Goal: Transaction & Acquisition: Purchase product/service

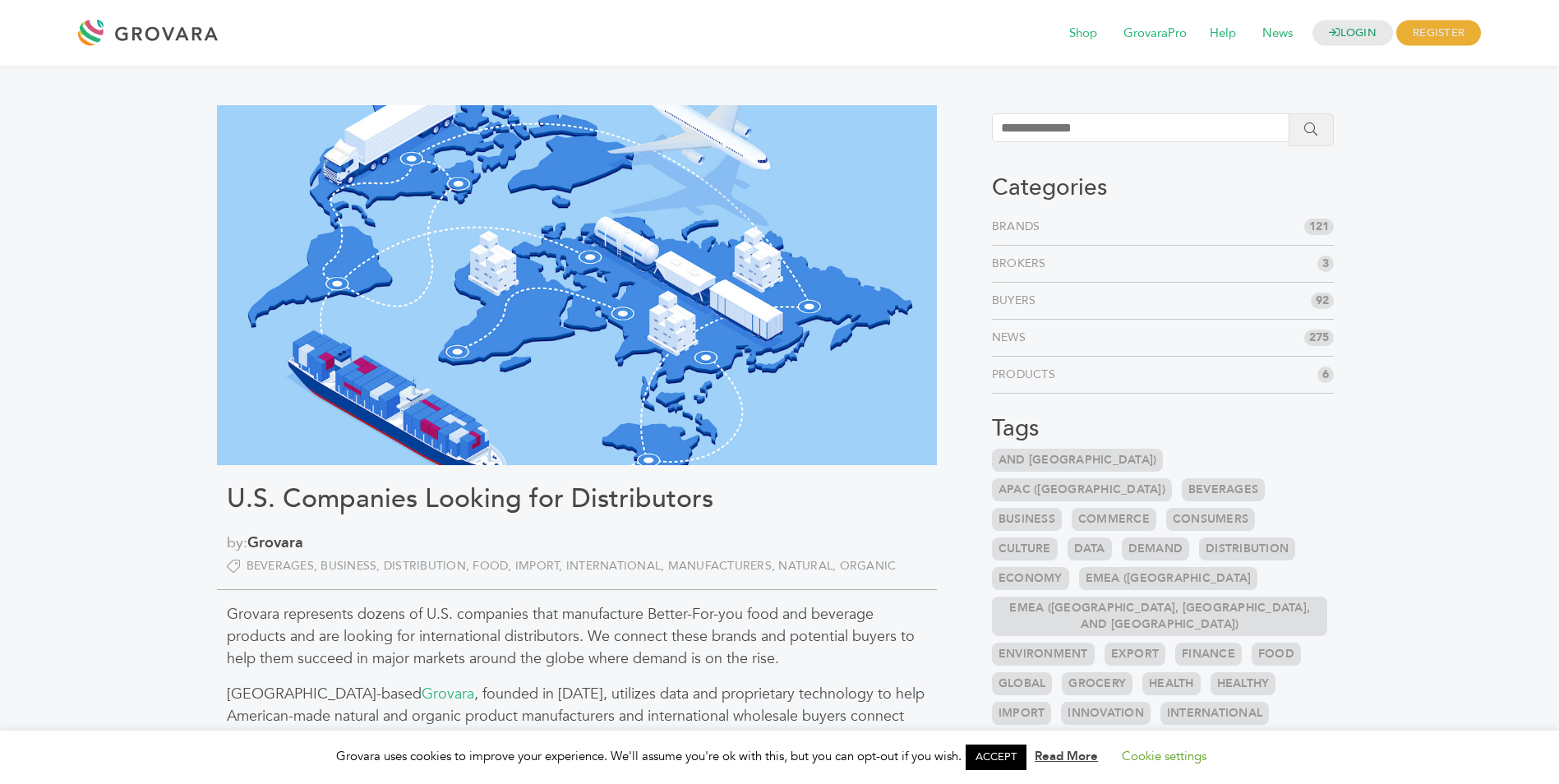
click at [1017, 230] on link "Brands" at bounding box center [1019, 227] width 55 height 17
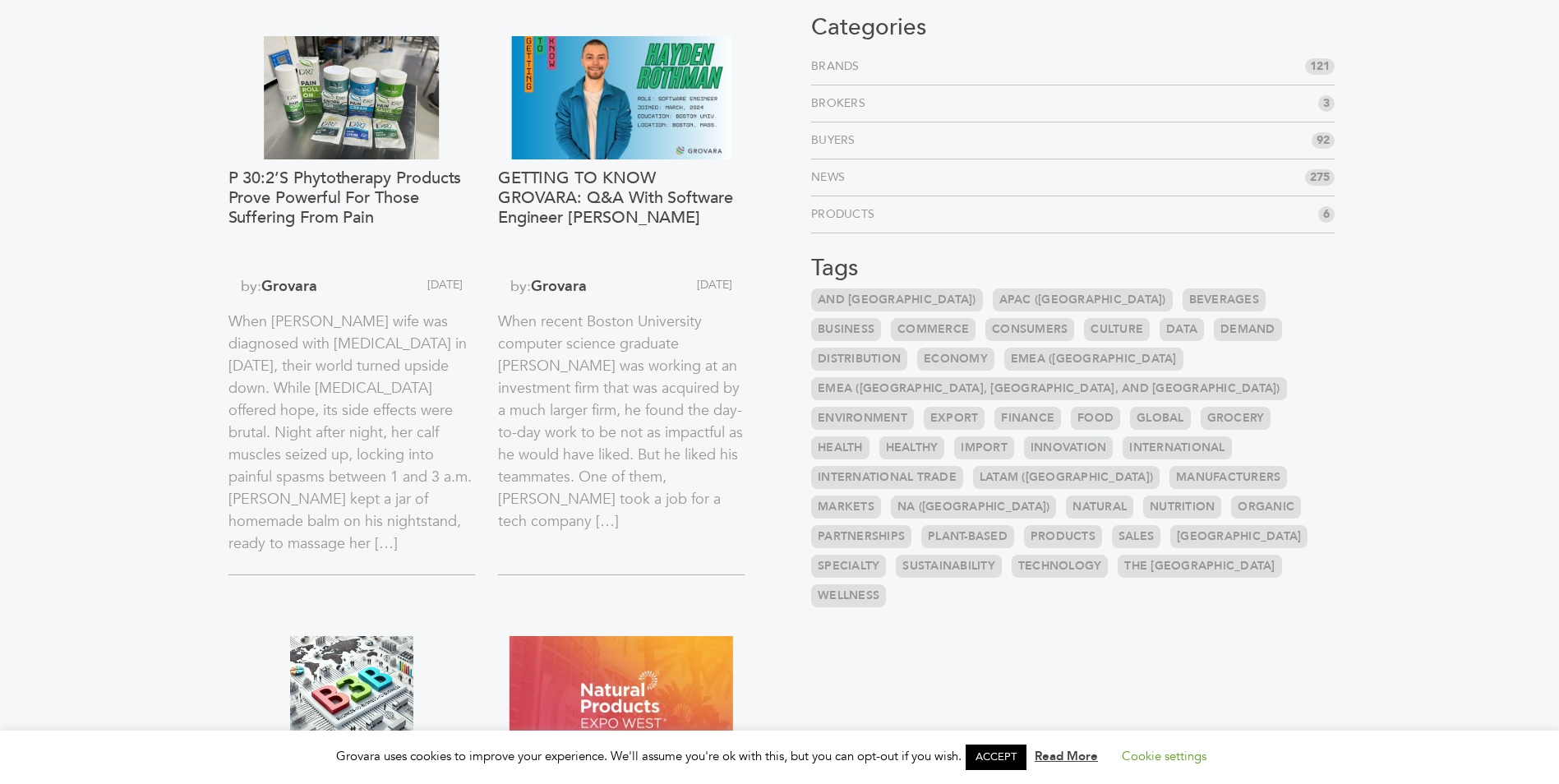
scroll to position [164, 0]
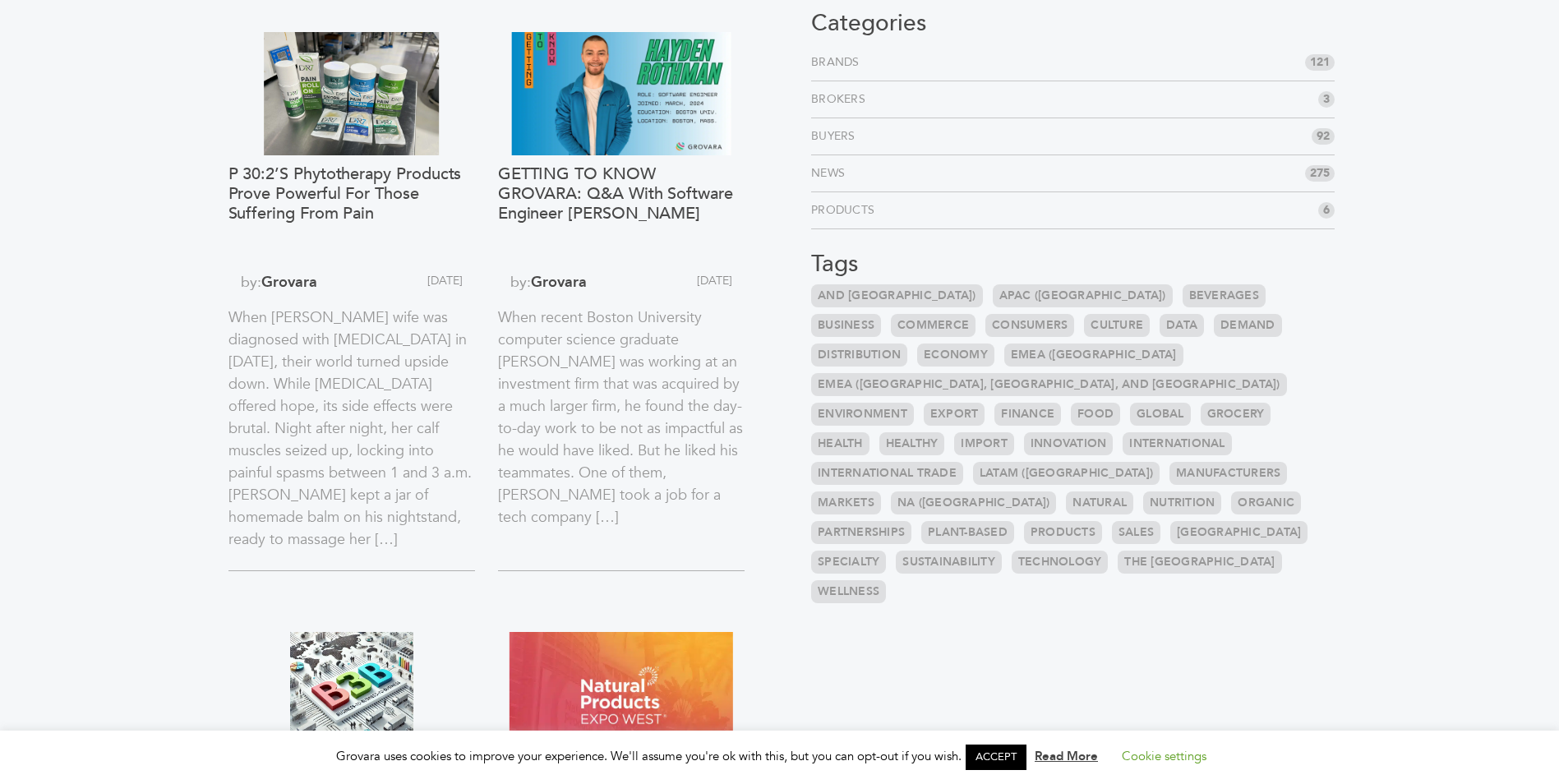
click at [1090, 521] on link "Products" at bounding box center [1062, 532] width 78 height 23
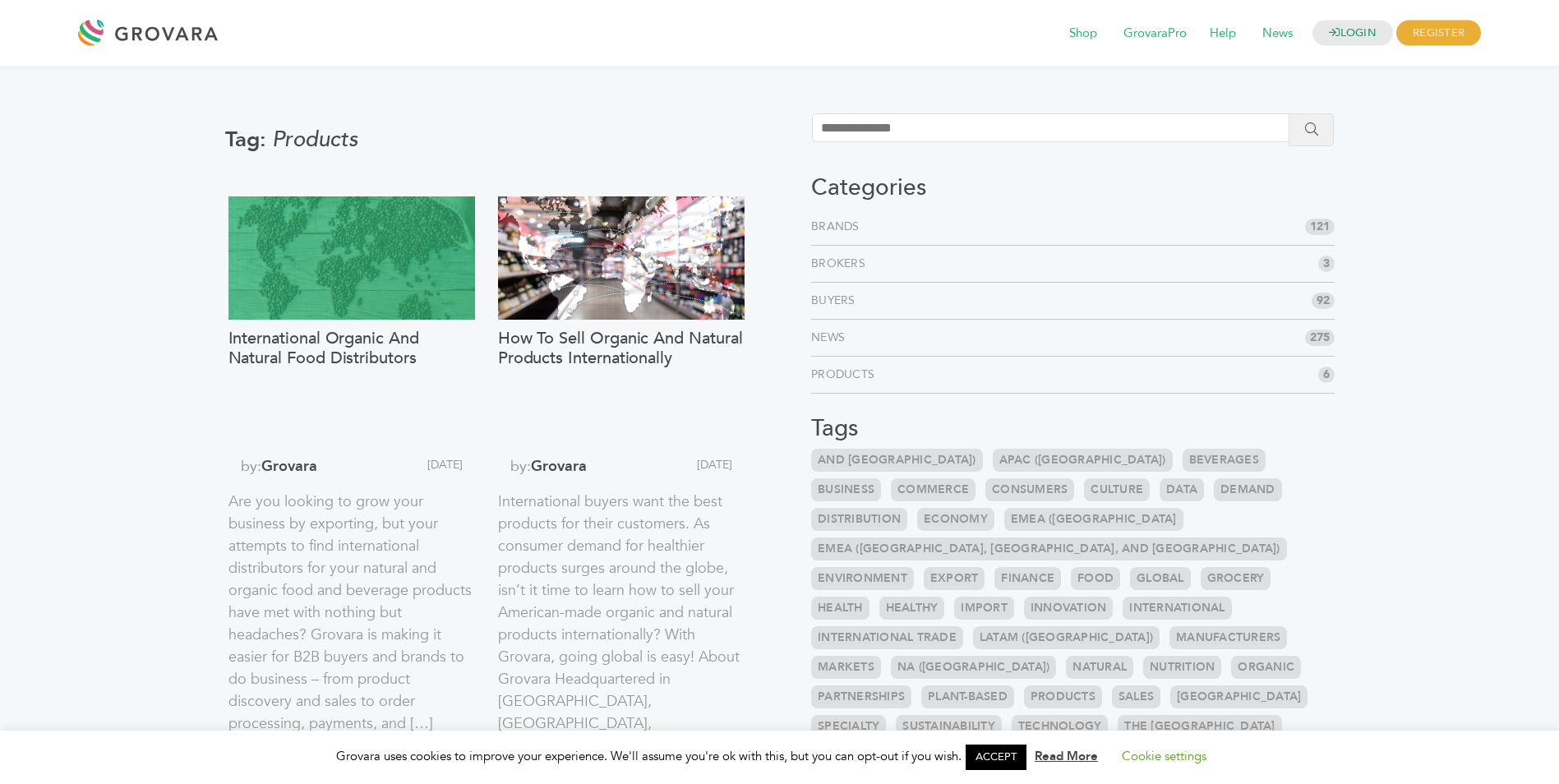
click at [391, 300] on div at bounding box center [352, 257] width 247 height 123
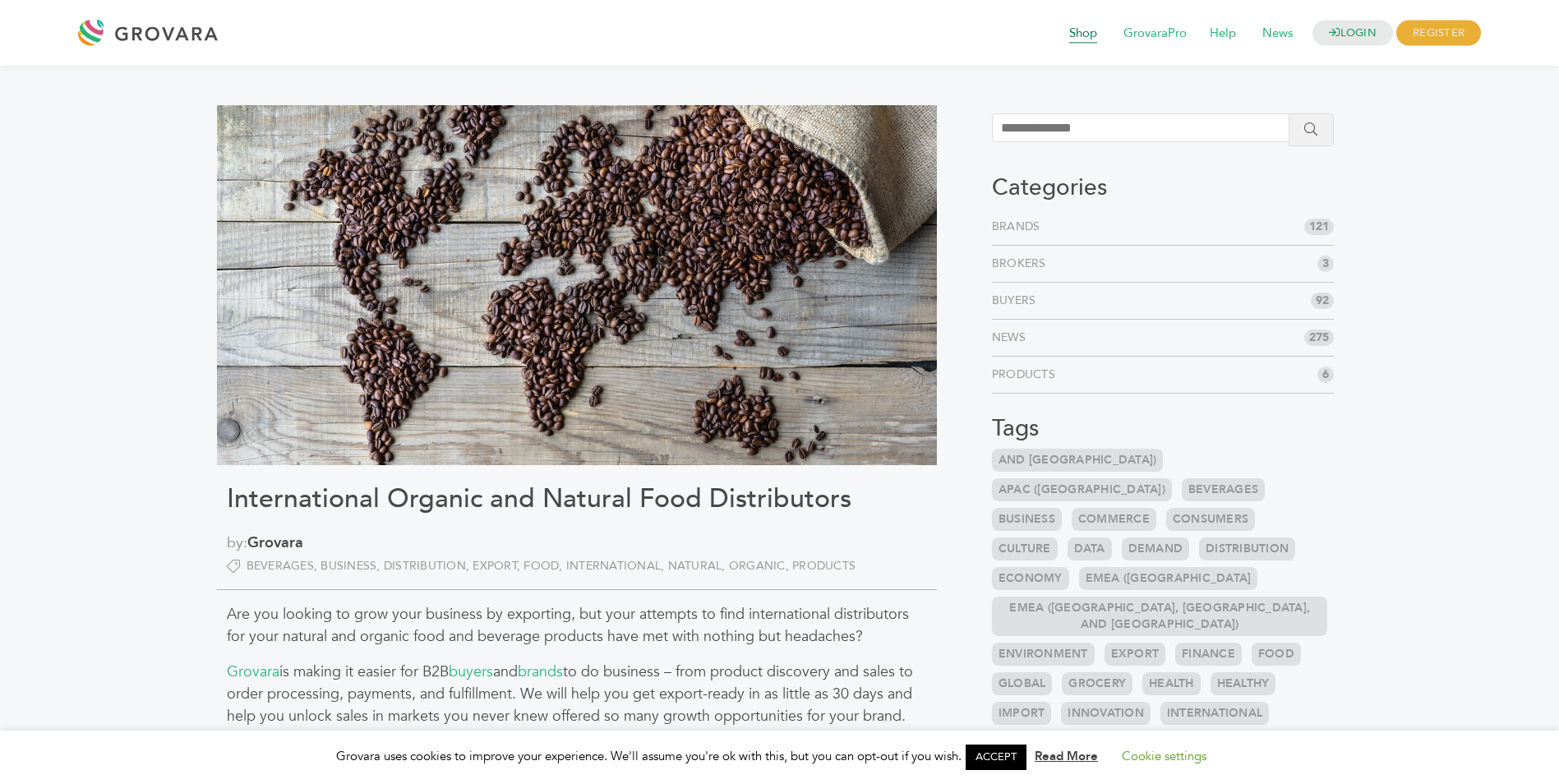
click at [1075, 36] on span "Shop" at bounding box center [1083, 34] width 51 height 31
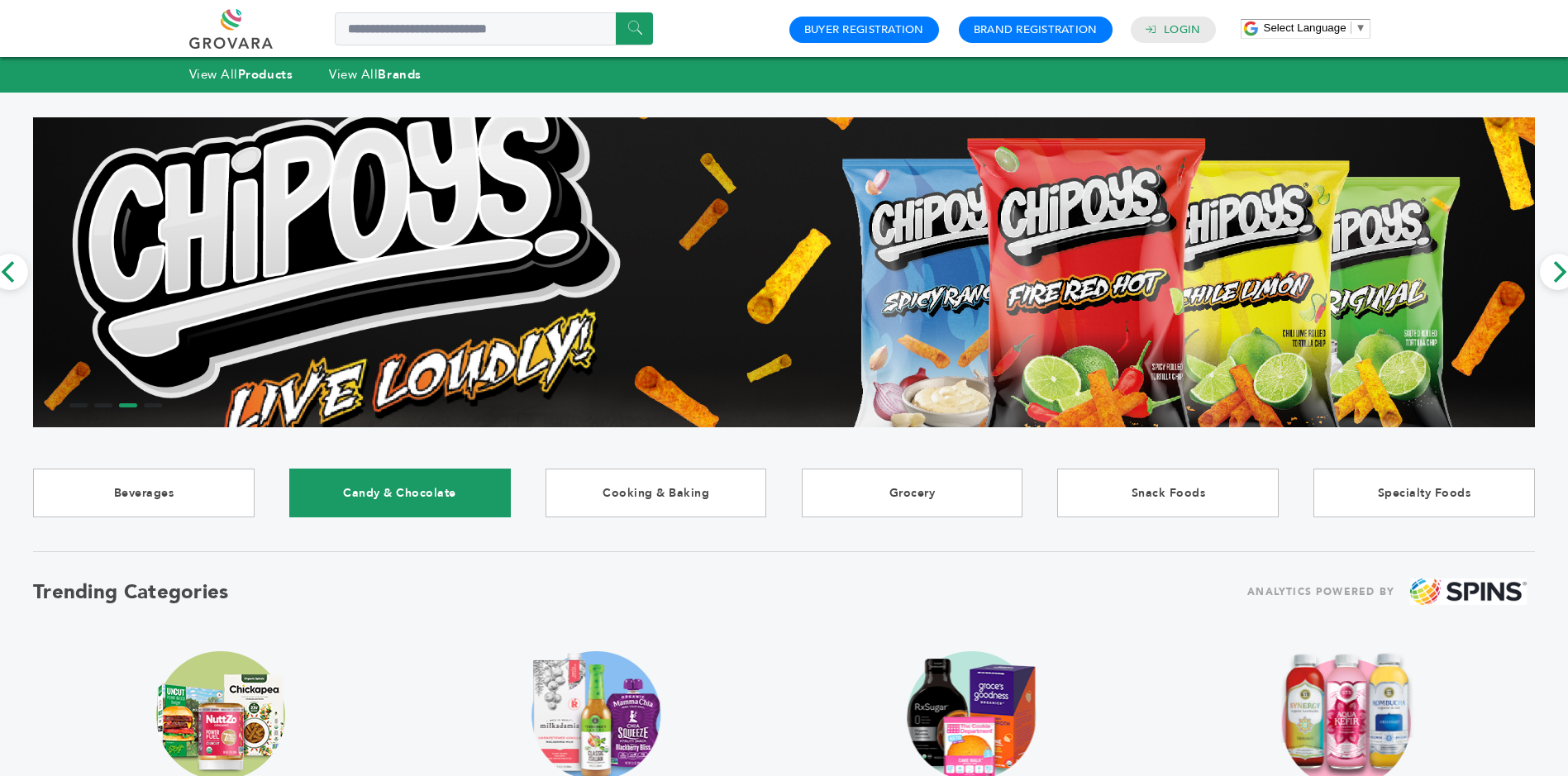
click at [406, 496] on link "Candy & Chocolate" at bounding box center [399, 492] width 222 height 49
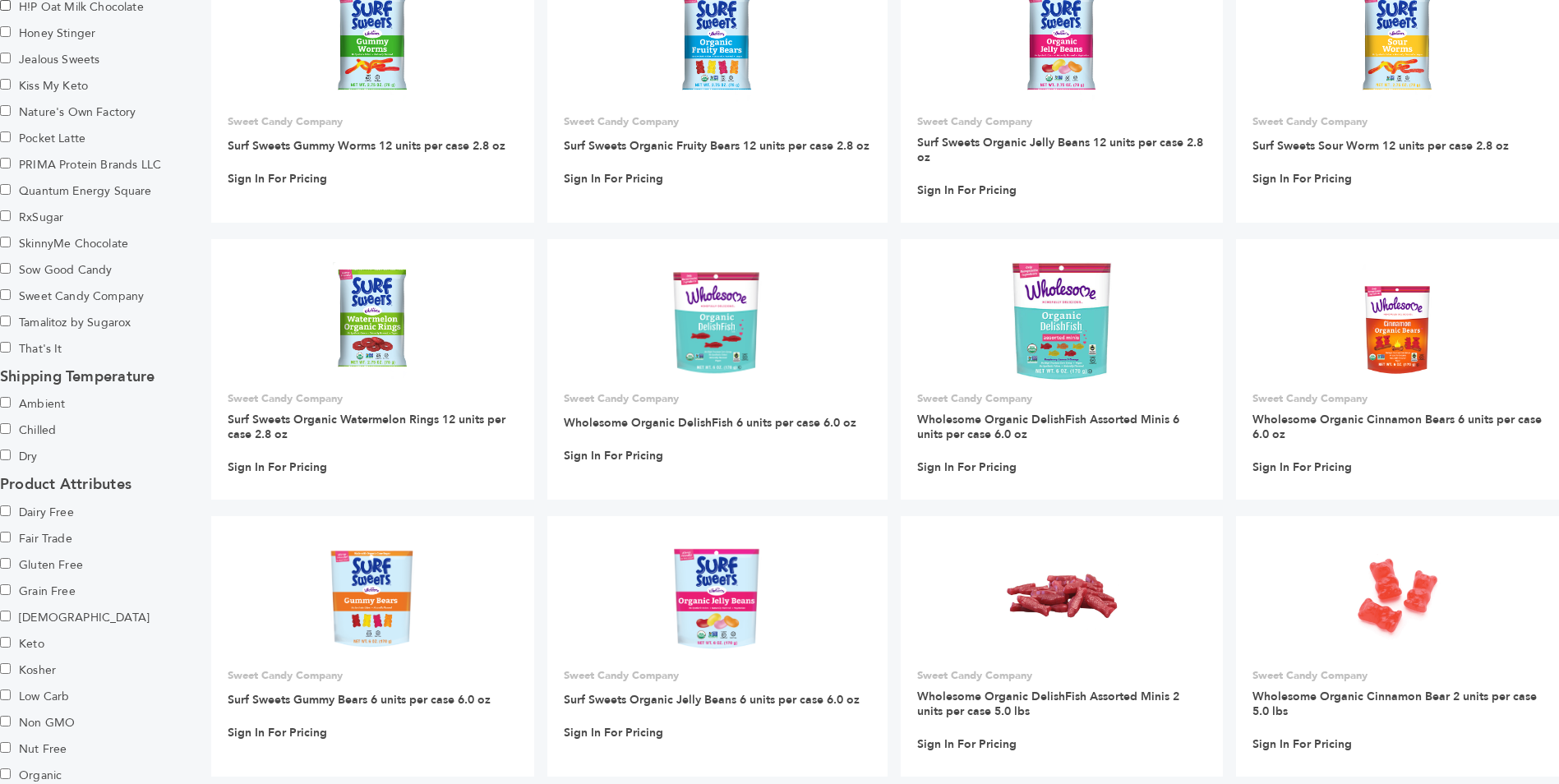
scroll to position [1314, 0]
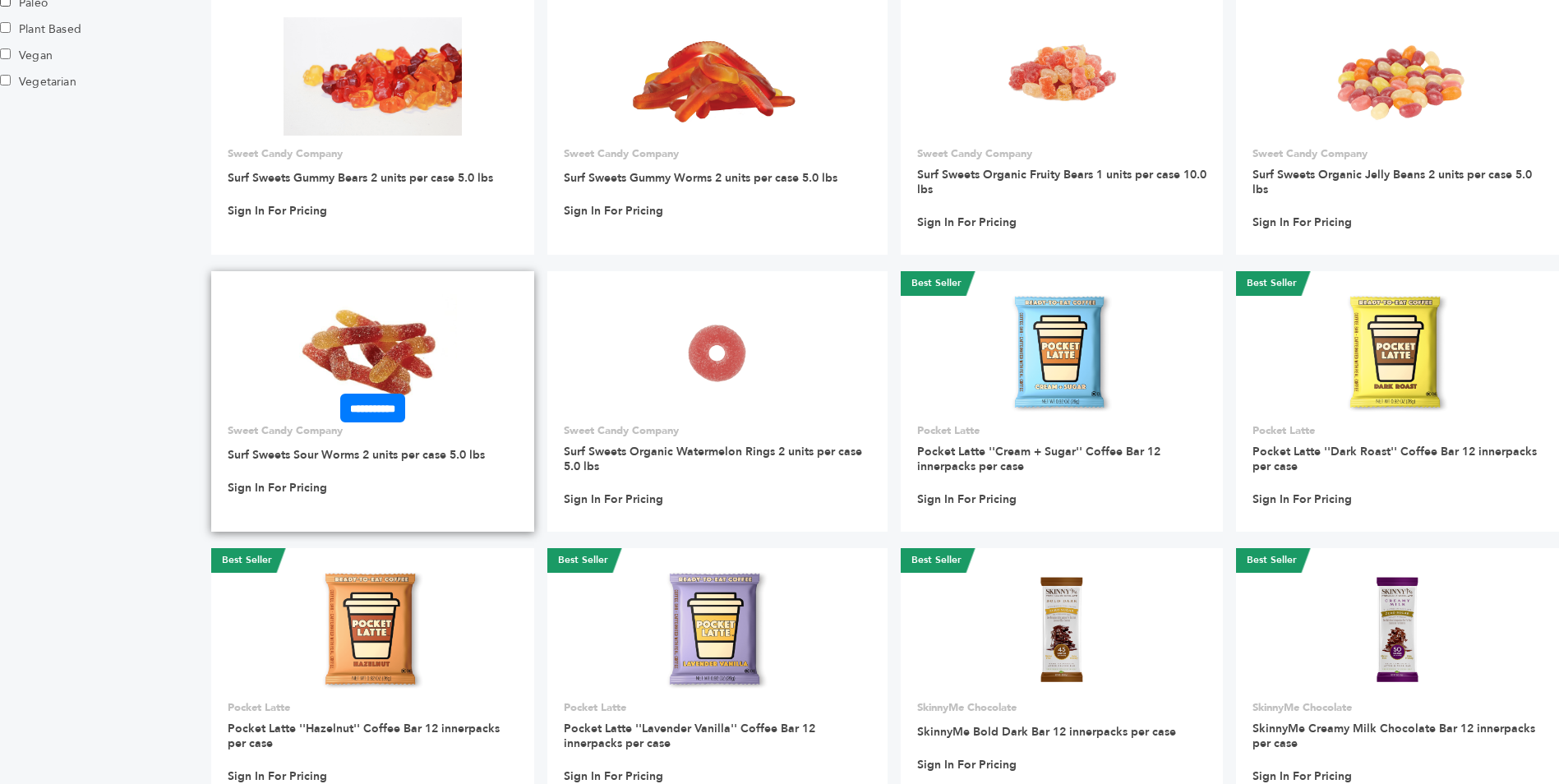
click at [423, 373] on img at bounding box center [372, 352] width 168 height 118
